Goal: Task Accomplishment & Management: Use online tool/utility

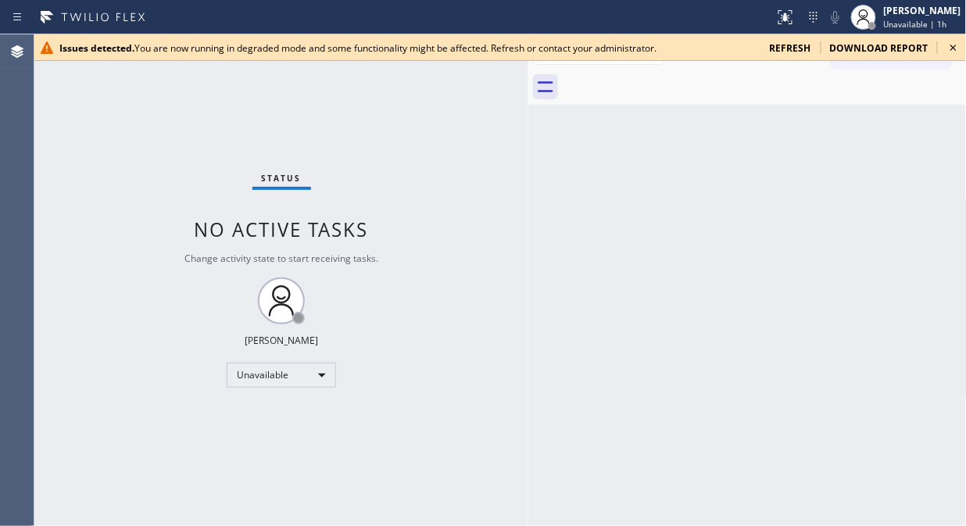
click at [959, 45] on icon at bounding box center [953, 47] width 19 height 19
click at [963, 49] on icon at bounding box center [953, 47] width 19 height 19
click at [203, 126] on div "Status No active tasks Change activity state to start receiving tasks. [PERSON_…" at bounding box center [281, 280] width 494 height 492
click at [948, 45] on icon at bounding box center [953, 47] width 19 height 19
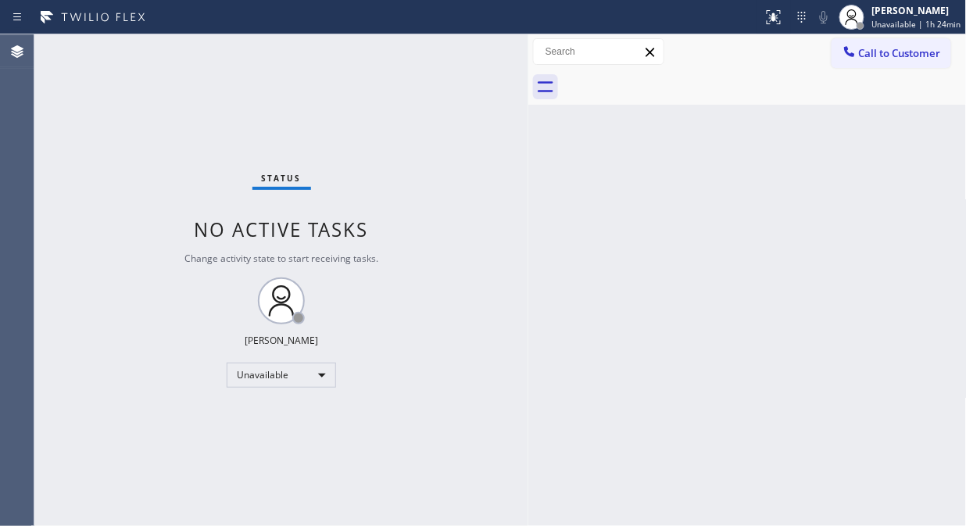
click at [242, 120] on div "Status No active tasks Change activity state to start receiving tasks. [PERSON_…" at bounding box center [281, 280] width 494 height 492
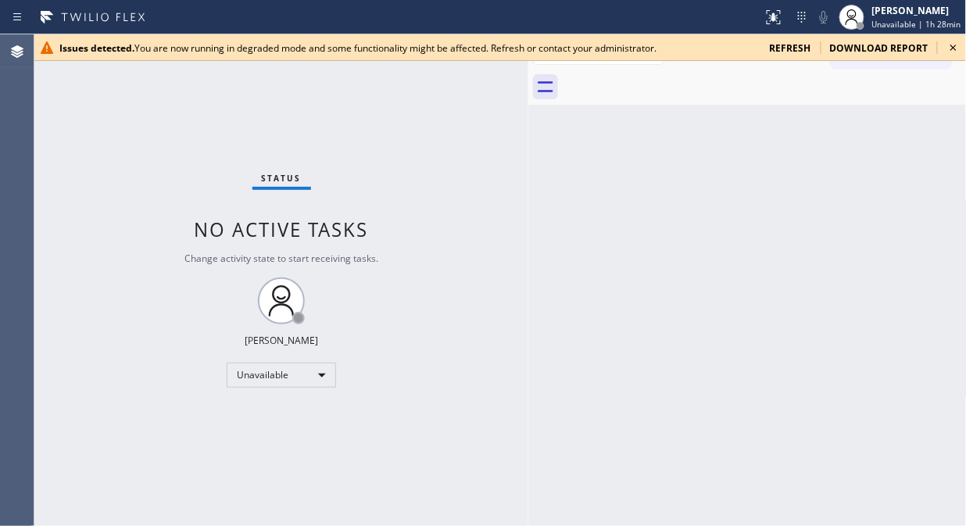
click at [949, 45] on icon at bounding box center [953, 47] width 19 height 19
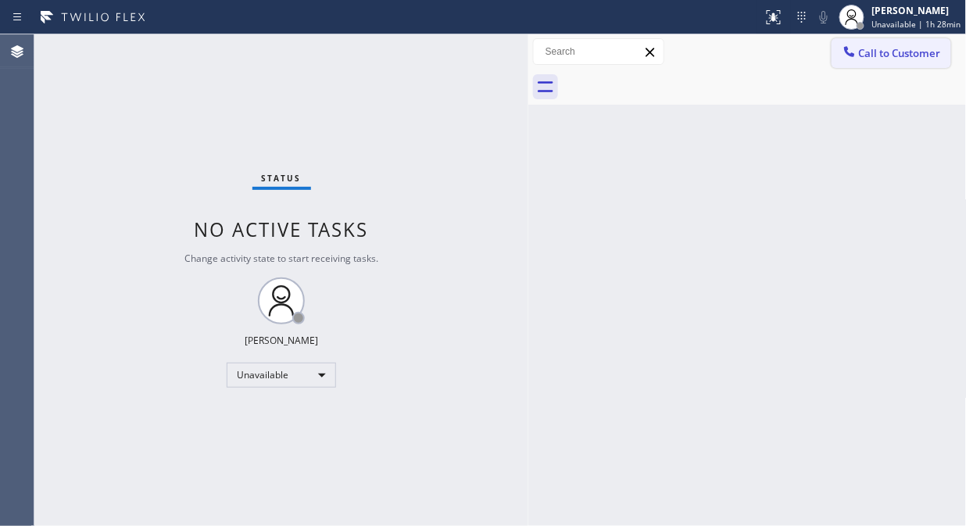
click at [852, 55] on icon at bounding box center [849, 51] width 10 height 10
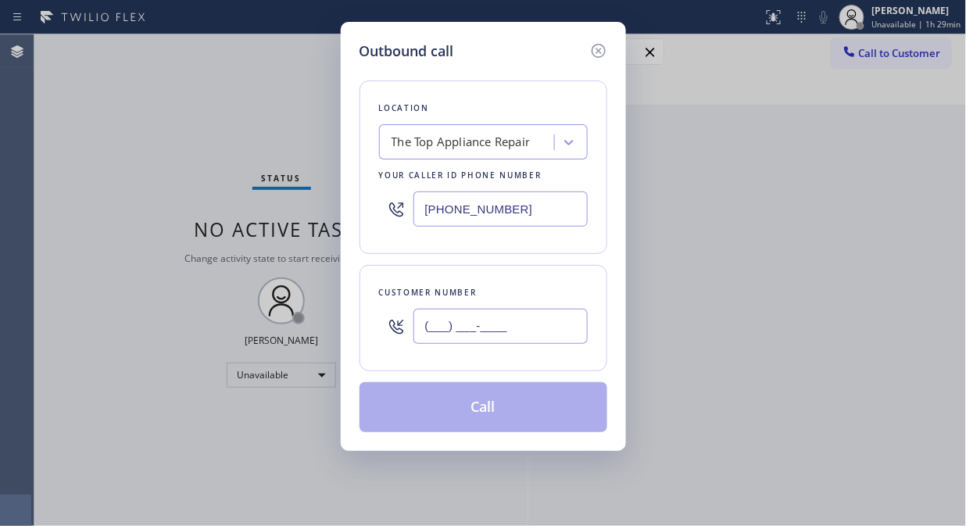
click at [467, 328] on input "(___) ___-____" at bounding box center [501, 326] width 174 height 35
paste input "954) 629-2374"
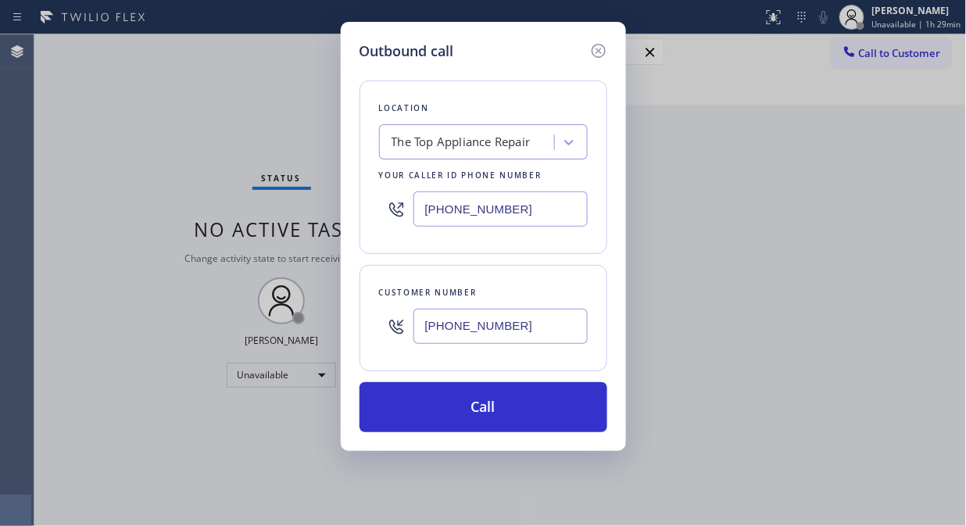
type input "[PHONE_NUMBER]"
click at [173, 96] on div "Outbound call Location The Top Appliance Repair Your caller id phone number [PH…" at bounding box center [483, 263] width 966 height 526
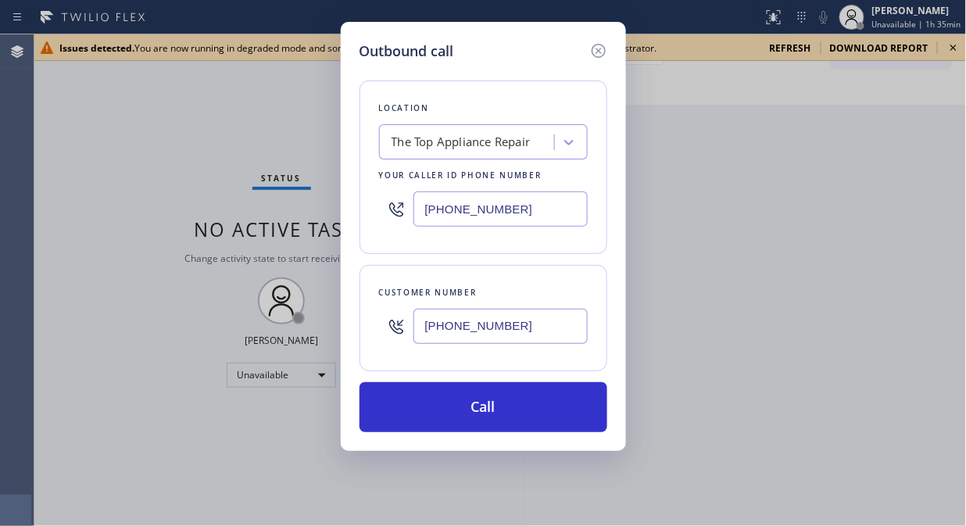
click at [416, 220] on input "[PHONE_NUMBER]" at bounding box center [501, 209] width 174 height 35
paste input "888) 992-3457"
click at [432, 206] on input "[PHONE_NUMBER]" at bounding box center [501, 209] width 174 height 35
paste input "55) 731-4952"
click at [418, 211] on input "[PHONE_NUMBER]" at bounding box center [501, 209] width 174 height 35
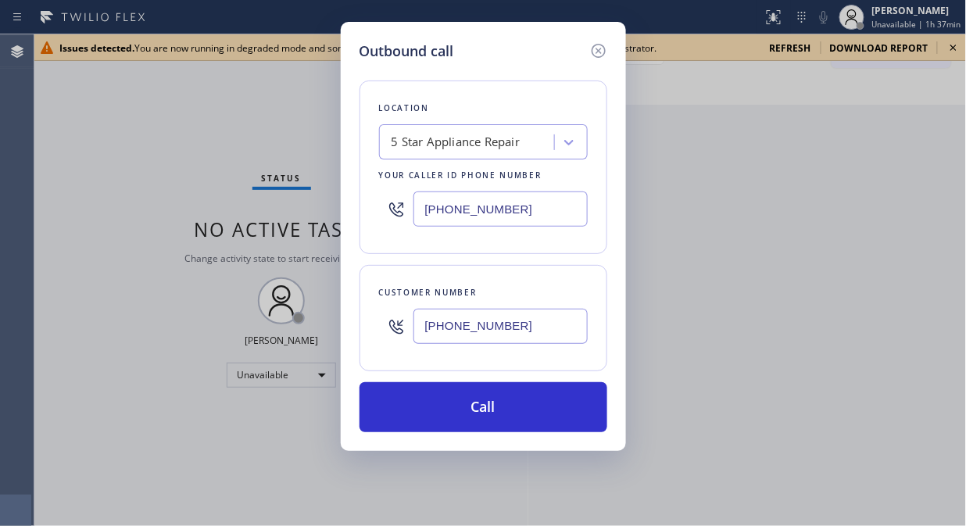
paste input "text"
type input "[PHONE_NUMBER]"
click at [428, 339] on input "[PHONE_NUMBER]" at bounding box center [501, 326] width 174 height 35
paste input "text"
click at [417, 322] on input "[PHONE_NUMBER]" at bounding box center [501, 326] width 174 height 35
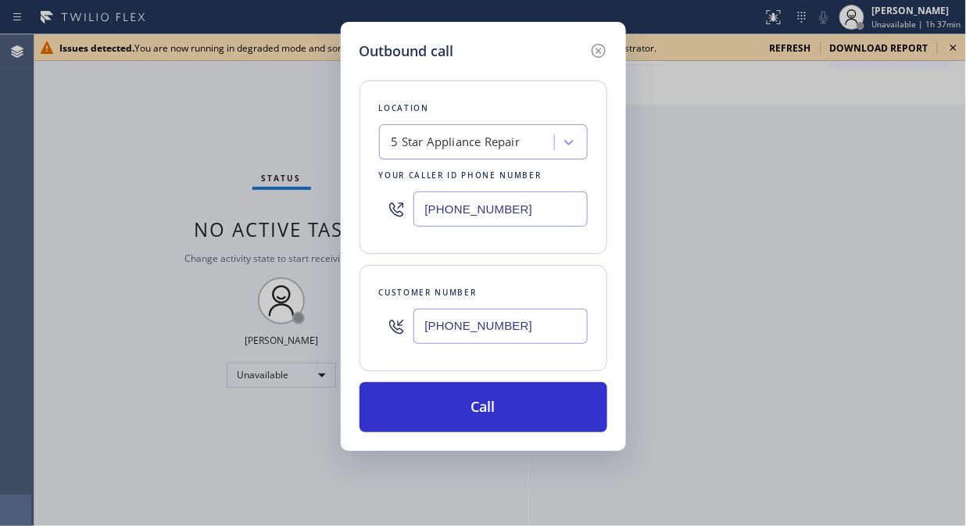
paste input "text"
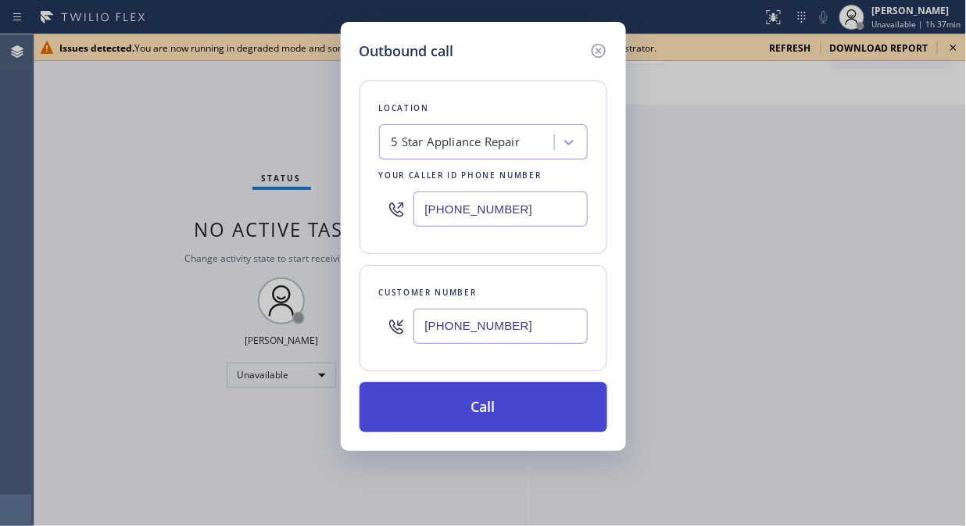
type input "[PHONE_NUMBER]"
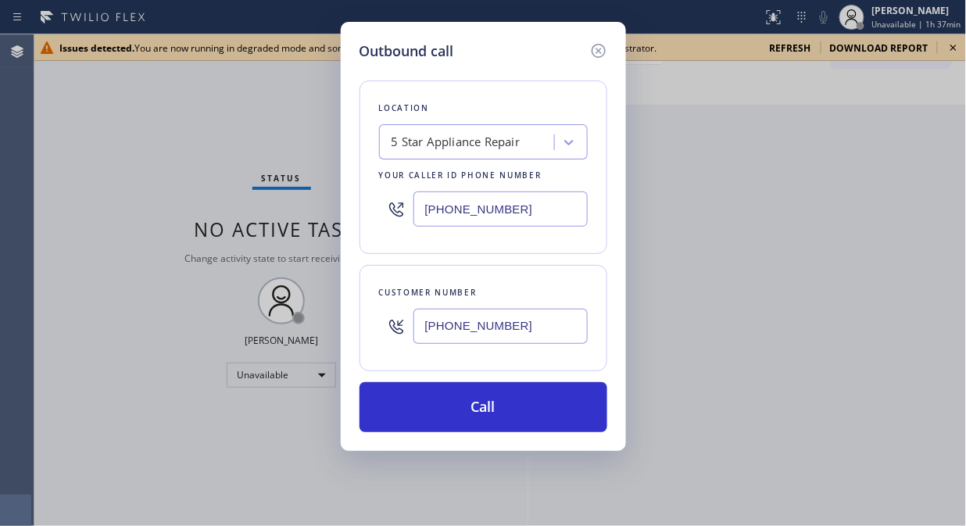
drag, startPoint x: 507, startPoint y: 407, endPoint x: 506, endPoint y: 381, distance: 26.6
click at [506, 408] on button "Call" at bounding box center [484, 407] width 248 height 50
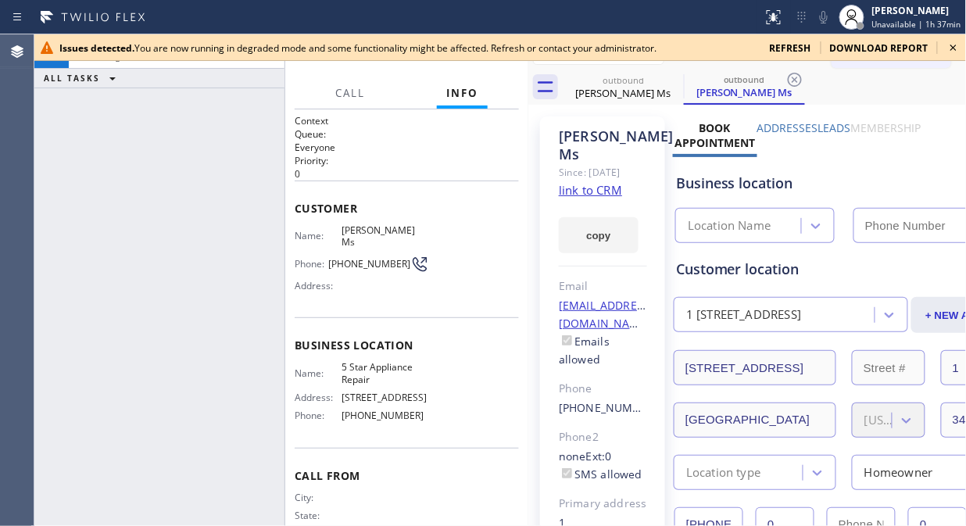
type input "[PHONE_NUMBER]"
click at [960, 51] on icon at bounding box center [953, 47] width 19 height 19
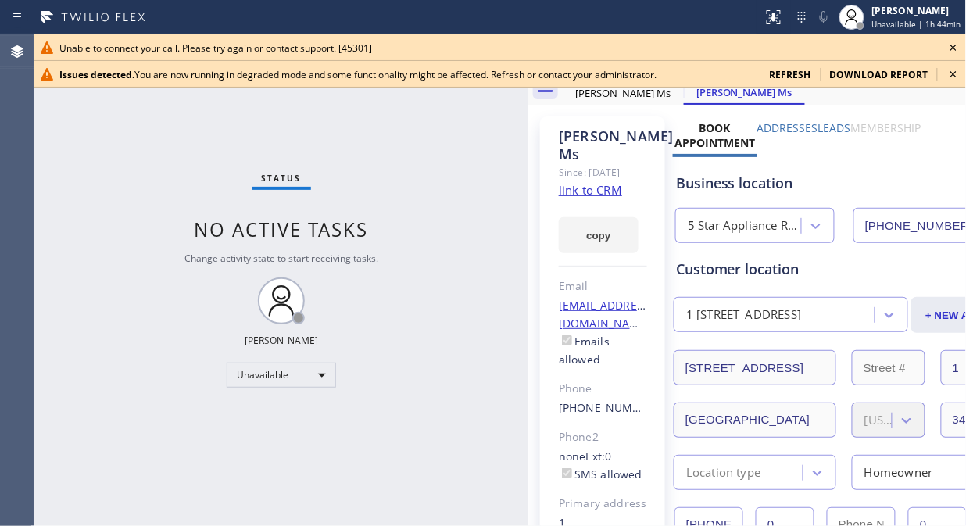
click at [951, 76] on icon at bounding box center [953, 74] width 19 height 19
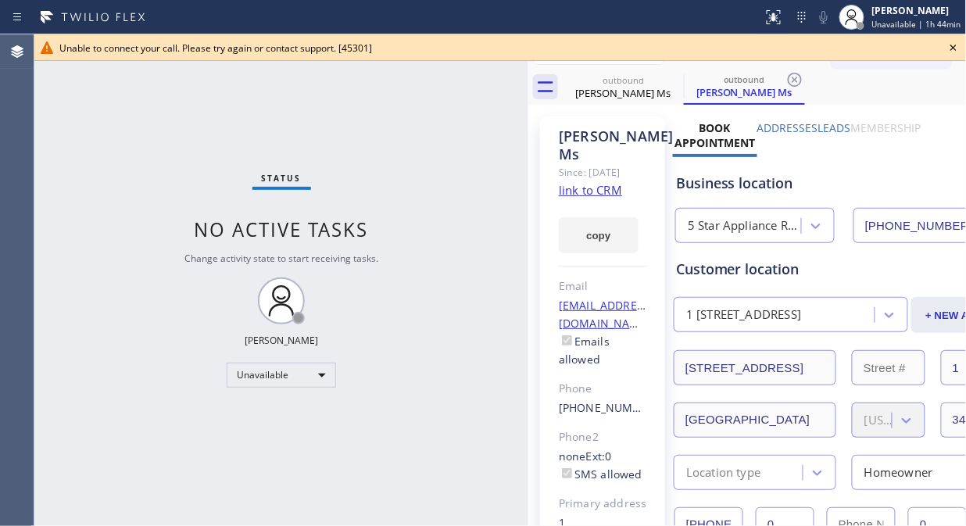
click at [955, 47] on icon at bounding box center [954, 48] width 6 height 6
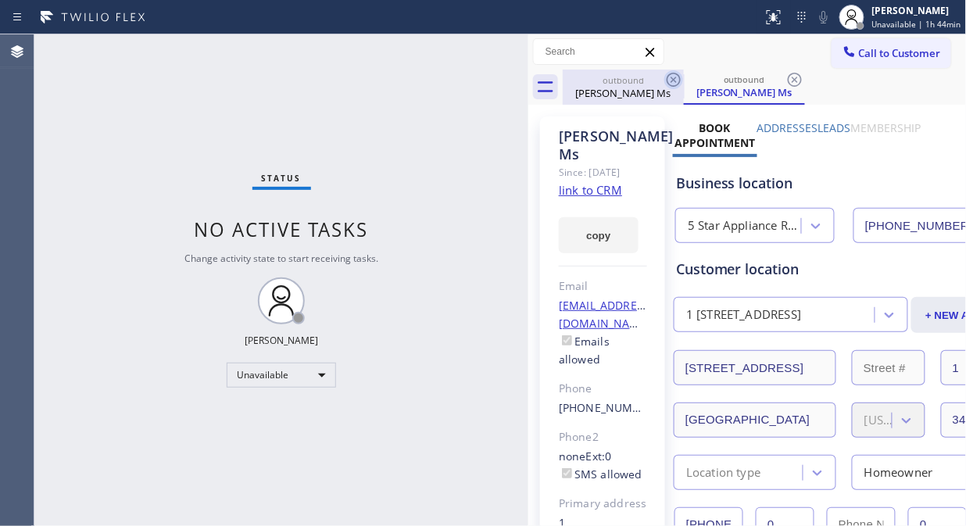
click at [668, 83] on icon at bounding box center [674, 80] width 14 height 14
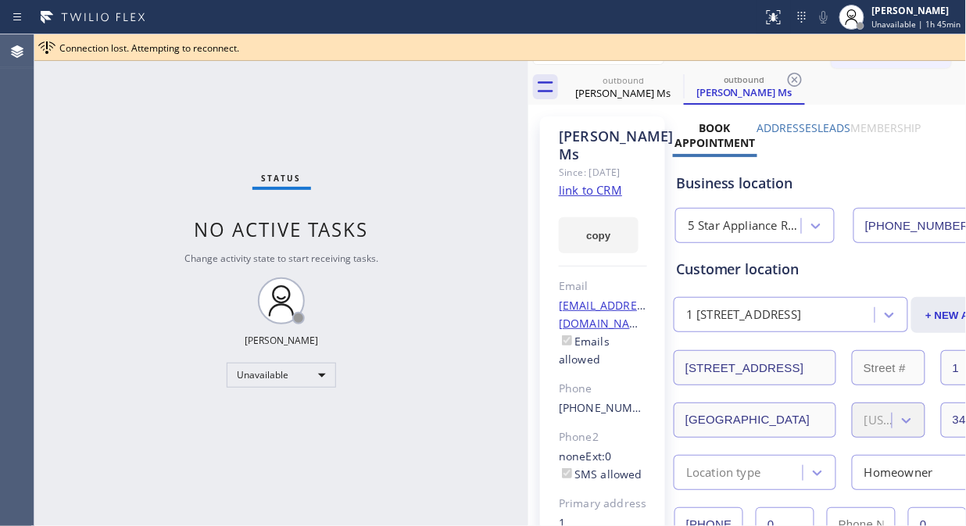
click at [217, 156] on div "Status No active tasks Change activity state to start receiving tasks. [PERSON_…" at bounding box center [281, 280] width 494 height 492
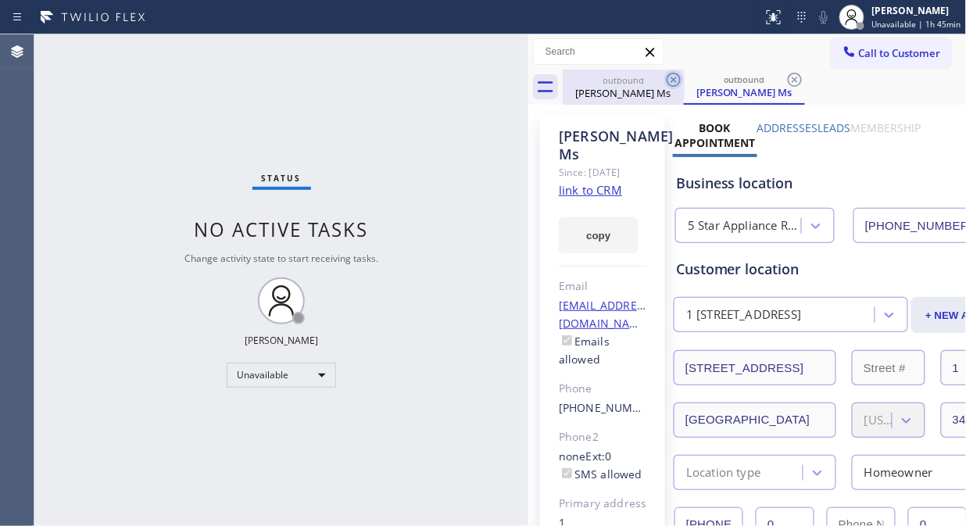
click at [674, 80] on icon at bounding box center [674, 80] width 14 height 14
click at [786, 80] on icon at bounding box center [795, 79] width 19 height 19
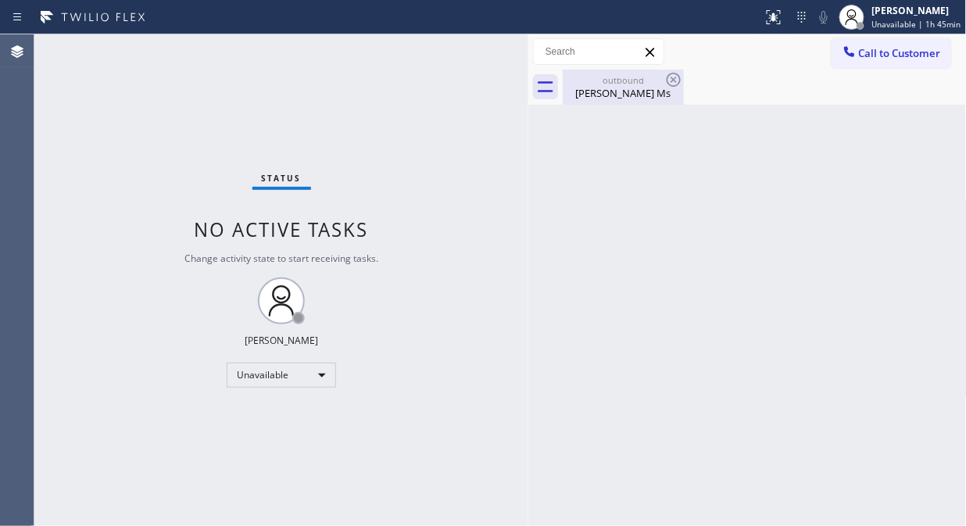
click at [675, 80] on icon at bounding box center [674, 79] width 19 height 19
click at [674, 75] on icon at bounding box center [674, 79] width 19 height 19
click at [642, 88] on div "[PERSON_NAME] Ms" at bounding box center [623, 93] width 118 height 14
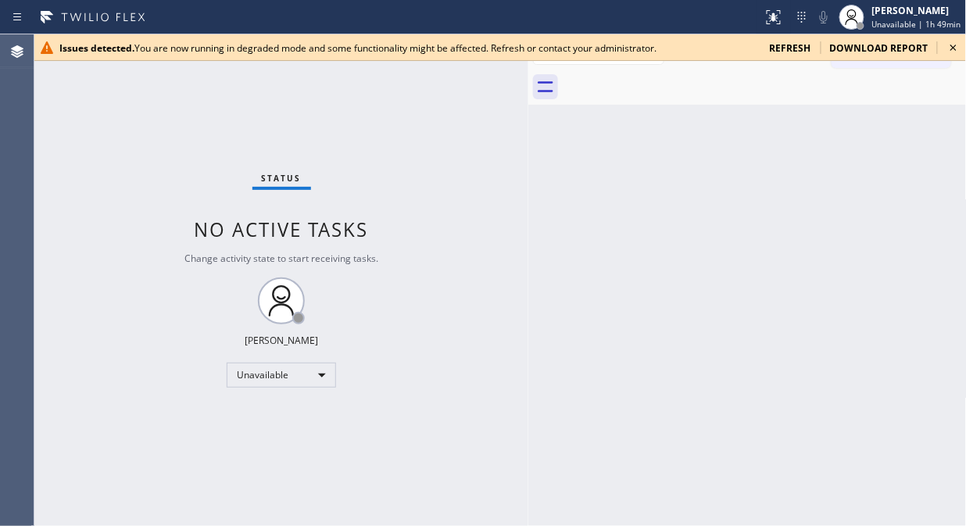
click at [213, 100] on div "Status No active tasks Change activity state to start receiving tasks. [PERSON_…" at bounding box center [281, 280] width 494 height 492
click at [954, 48] on icon at bounding box center [954, 48] width 6 height 6
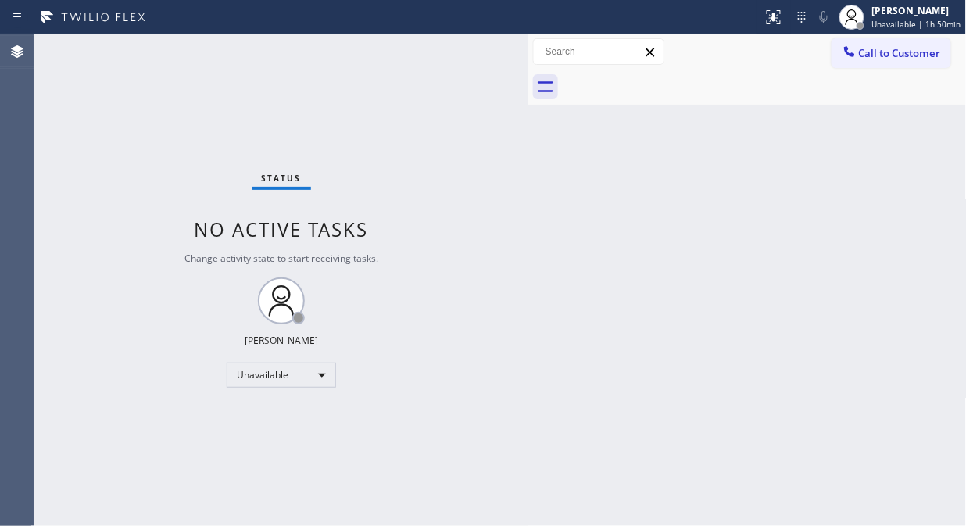
click at [106, 121] on div "Status No active tasks Change activity state to start receiving tasks. [PERSON_…" at bounding box center [281, 280] width 494 height 492
click at [175, 175] on div "Status No active tasks Change activity state to start receiving tasks. [PERSON_…" at bounding box center [281, 280] width 494 height 492
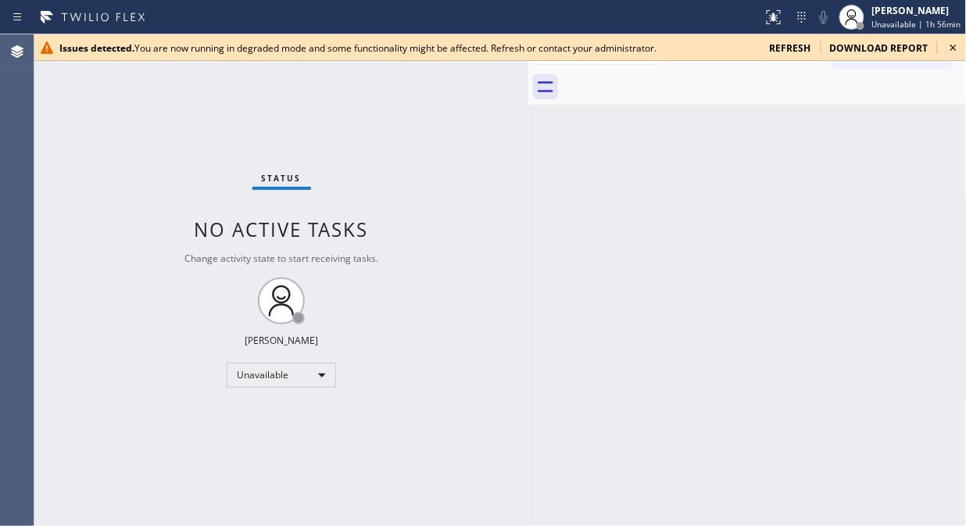
click at [948, 45] on icon at bounding box center [953, 47] width 19 height 19
click at [192, 145] on div "Status No active tasks Change activity state to start receiving tasks. [PERSON_…" at bounding box center [281, 280] width 494 height 492
click at [951, 49] on icon at bounding box center [953, 47] width 19 height 19
click at [206, 104] on div "Status No active tasks Change activity state to start receiving tasks. [PERSON_…" at bounding box center [281, 280] width 494 height 492
click at [954, 47] on icon at bounding box center [954, 48] width 6 height 6
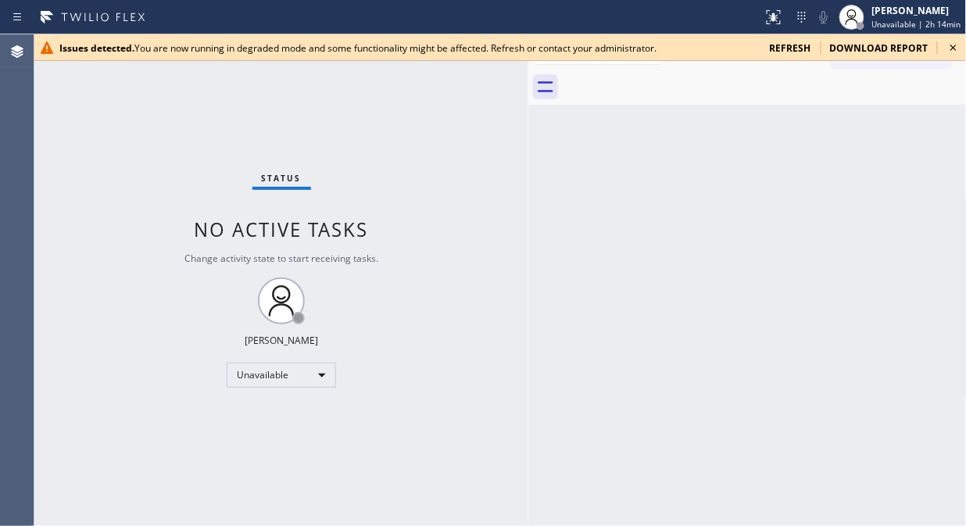
drag, startPoint x: 105, startPoint y: 158, endPoint x: 229, endPoint y: 135, distance: 126.4
click at [105, 158] on div "Status No active tasks Change activity state to start receiving tasks. [PERSON_…" at bounding box center [281, 280] width 494 height 492
click at [954, 49] on icon at bounding box center [953, 47] width 19 height 19
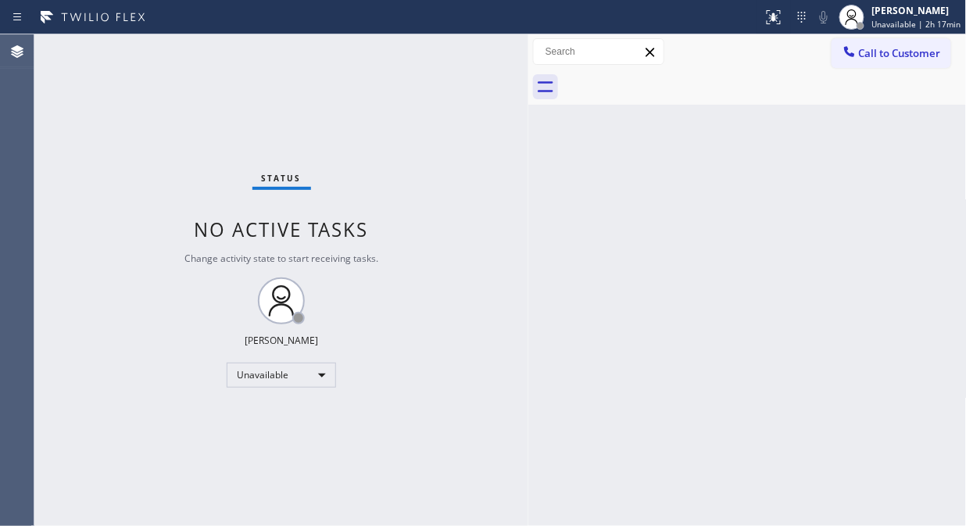
drag, startPoint x: 213, startPoint y: 151, endPoint x: 403, endPoint y: 2, distance: 241.6
click at [222, 145] on div "Status No active tasks Change activity state to start receiving tasks. [PERSON_…" at bounding box center [281, 280] width 494 height 492
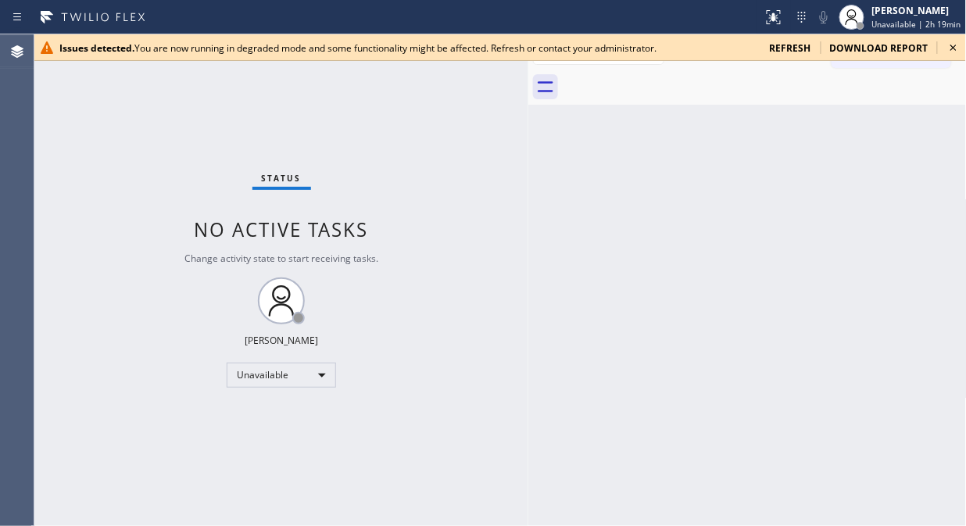
drag, startPoint x: 96, startPoint y: 80, endPoint x: 185, endPoint y: 81, distance: 89.1
click at [96, 80] on div "Status No active tasks Change activity state to start receiving tasks. [PERSON_…" at bounding box center [281, 280] width 494 height 492
click at [952, 50] on icon at bounding box center [953, 47] width 19 height 19
click at [949, 52] on icon at bounding box center [953, 47] width 19 height 19
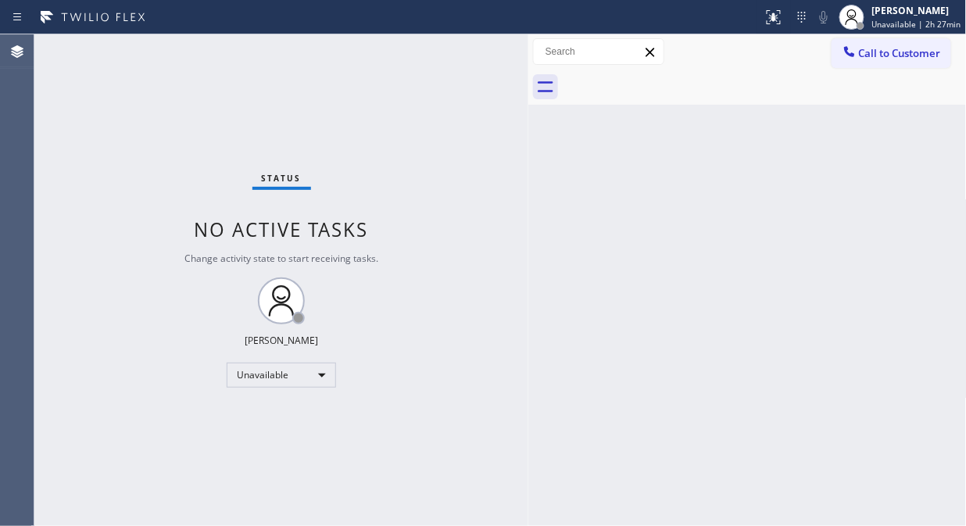
drag, startPoint x: 160, startPoint y: 95, endPoint x: 172, endPoint y: 92, distance: 12.0
click at [164, 92] on div "Status No active tasks Change activity state to start receiving tasks. [PERSON_…" at bounding box center [281, 280] width 494 height 492
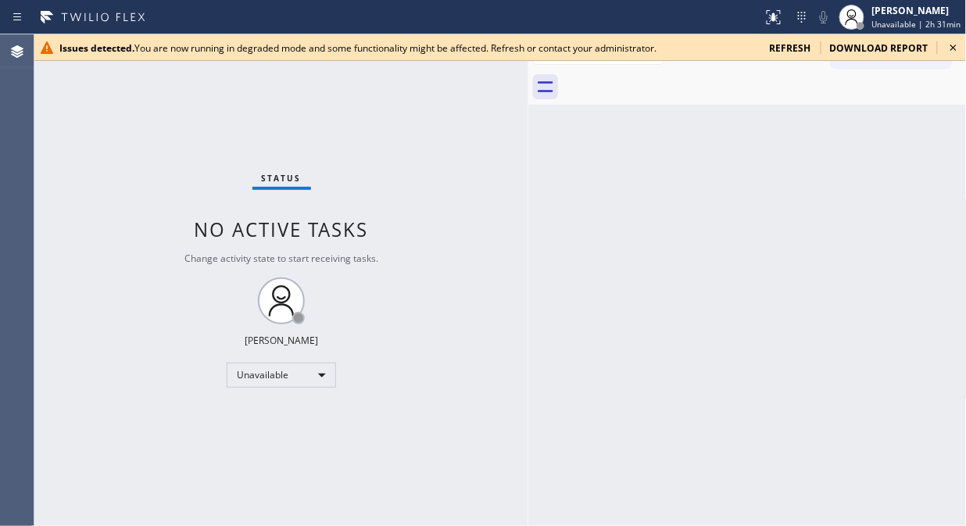
click at [957, 44] on icon at bounding box center [953, 47] width 19 height 19
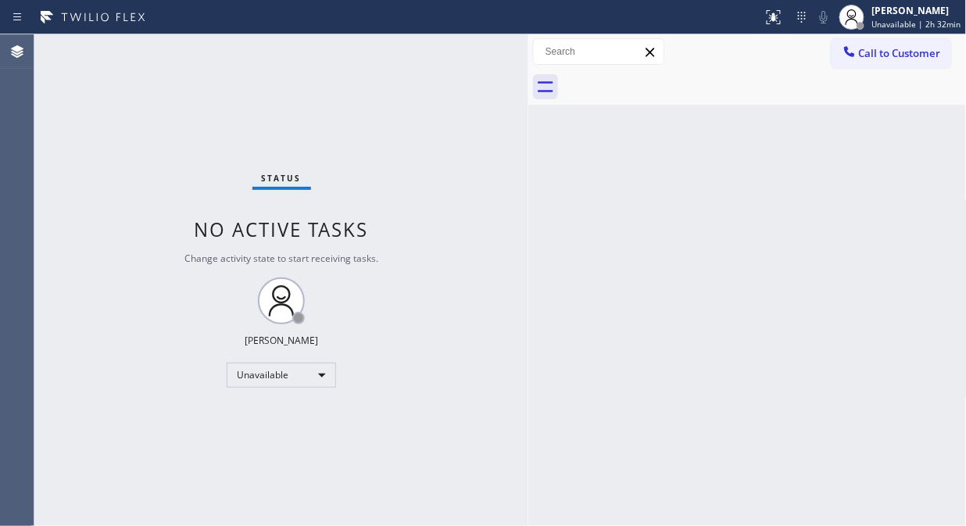
drag, startPoint x: 155, startPoint y: 165, endPoint x: 181, endPoint y: 178, distance: 29.7
click at [155, 164] on div "Status No active tasks Change activity state to start receiving tasks. [PERSON_…" at bounding box center [281, 280] width 494 height 492
drag, startPoint x: 122, startPoint y: 373, endPoint x: 238, endPoint y: 371, distance: 115.7
click at [126, 373] on div "Status No active tasks Change activity state to start receiving tasks. [PERSON_…" at bounding box center [281, 280] width 494 height 492
click at [266, 371] on div "Unavailable" at bounding box center [281, 375] width 109 height 25
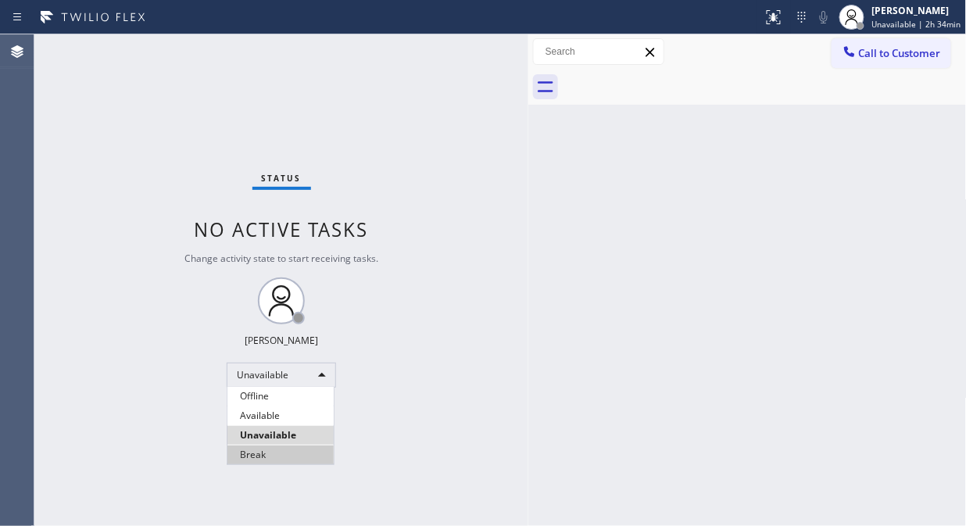
click at [261, 450] on li "Break" at bounding box center [280, 455] width 106 height 19
